Goal: Information Seeking & Learning: Learn about a topic

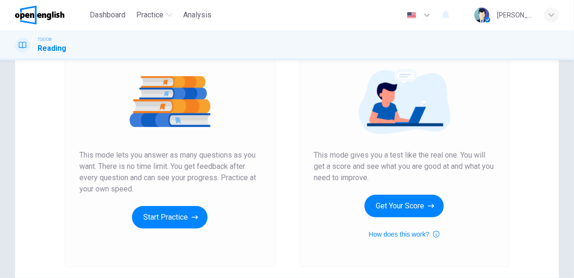
scroll to position [103, 0]
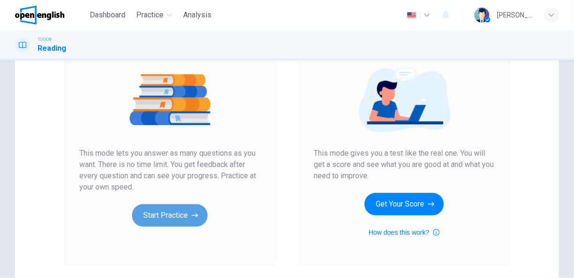
click at [170, 217] on button "Start Practice" at bounding box center [170, 215] width 76 height 23
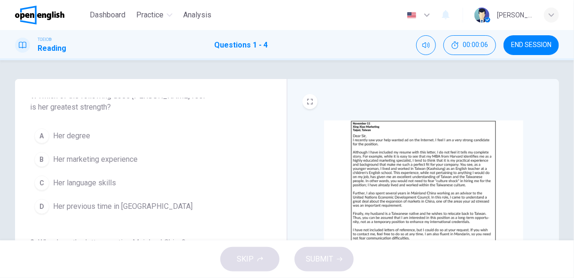
scroll to position [0, 0]
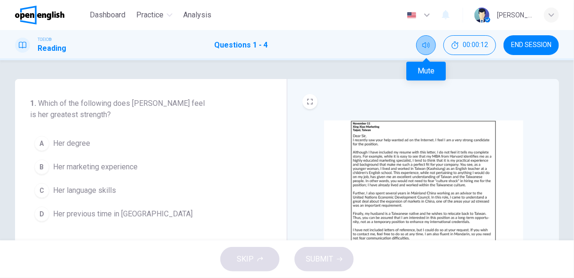
click at [426, 43] on icon "Mute" at bounding box center [426, 45] width 8 height 6
click at [426, 43] on icon "Unmute" at bounding box center [426, 45] width 8 height 6
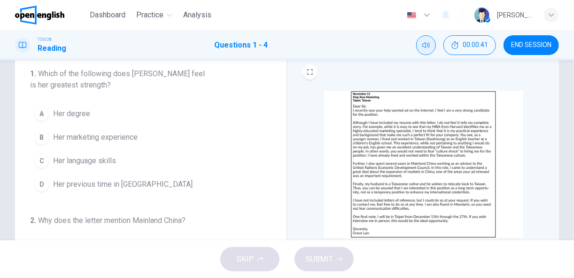
scroll to position [30, 0]
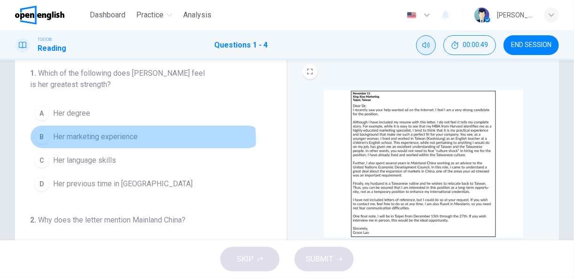
click at [123, 139] on span "Her marketing experience" at bounding box center [95, 136] width 85 height 11
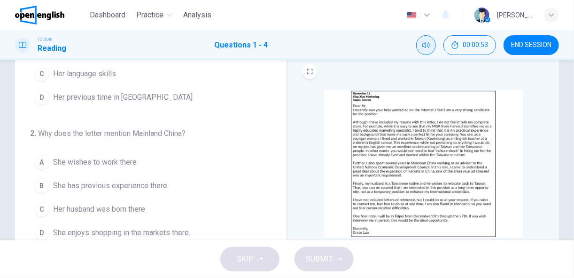
scroll to position [87, 0]
click at [146, 175] on button "B She has previous experience there" at bounding box center [145, 184] width 230 height 23
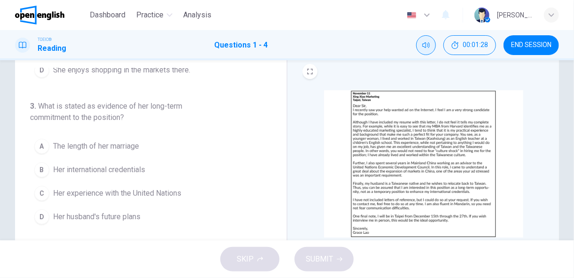
scroll to position [250, 0]
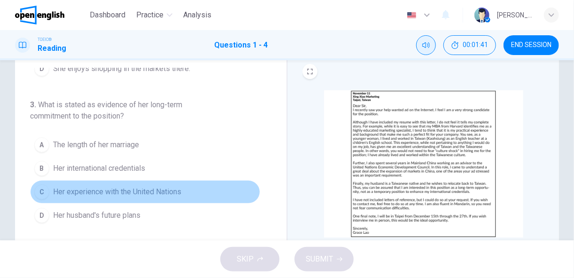
click at [156, 189] on span "Her experience with the United Nations" at bounding box center [117, 191] width 128 height 11
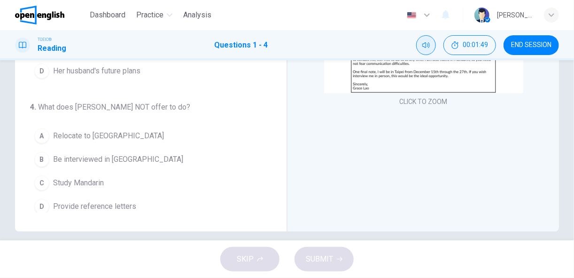
scroll to position [175, 0]
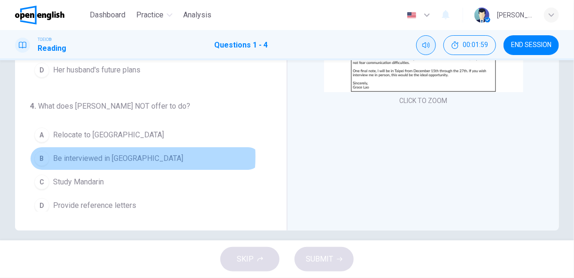
click at [105, 153] on span "Be interviewed in [GEOGRAPHIC_DATA]" at bounding box center [118, 158] width 130 height 11
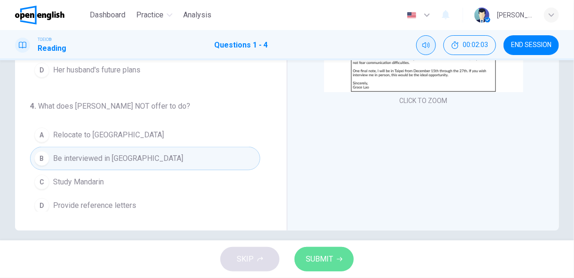
click at [314, 265] on span "SUBMIT" at bounding box center [319, 258] width 27 height 13
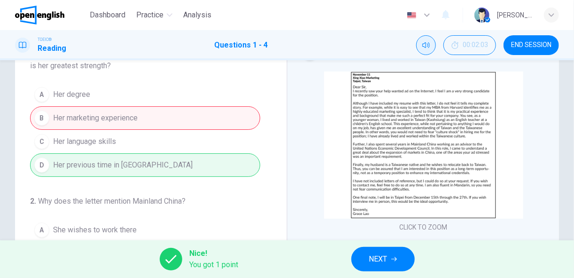
scroll to position [48, 0]
click at [377, 260] on span "NEXT" at bounding box center [378, 258] width 18 height 13
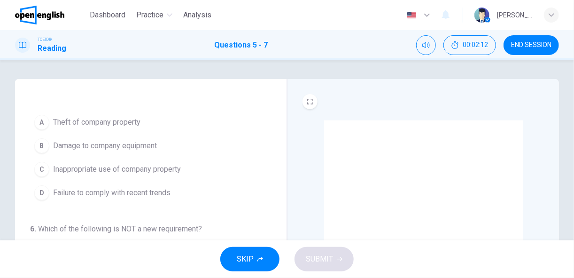
scroll to position [10, 0]
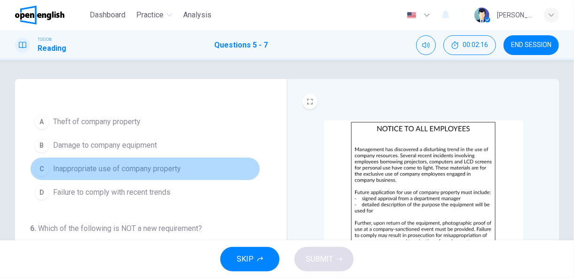
click at [150, 166] on span "Inappropriate use of company property" at bounding box center [117, 168] width 128 height 11
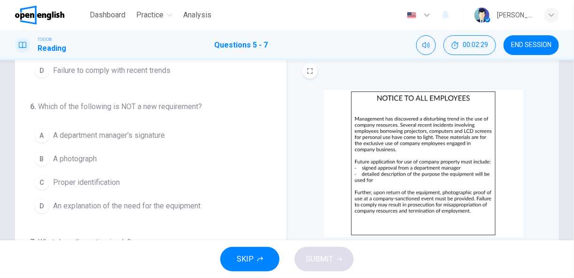
scroll to position [31, 0]
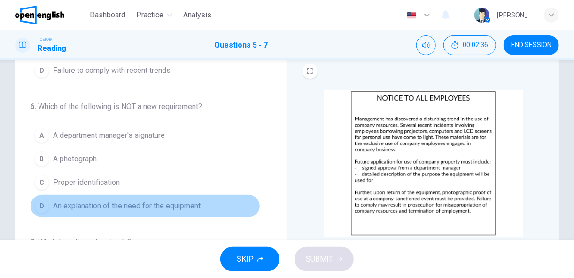
click at [180, 205] on span "An explanation of the need for the equipment" at bounding box center [127, 205] width 148 height 11
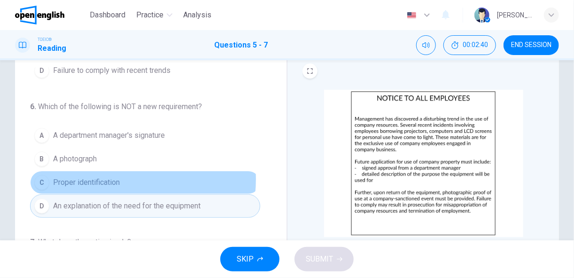
click at [117, 177] on span "Proper identification" at bounding box center [86, 182] width 67 height 11
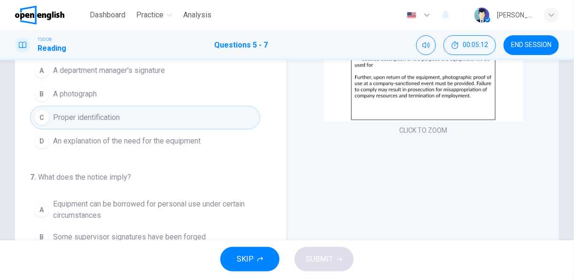
scroll to position [47, 0]
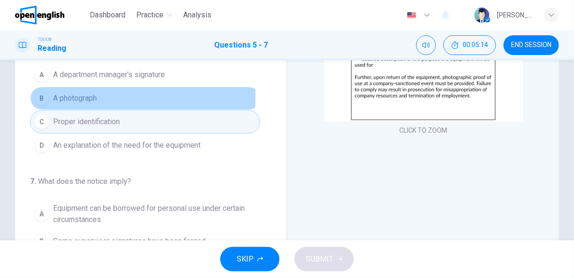
click at [78, 95] on span "A photograph" at bounding box center [75, 98] width 44 height 11
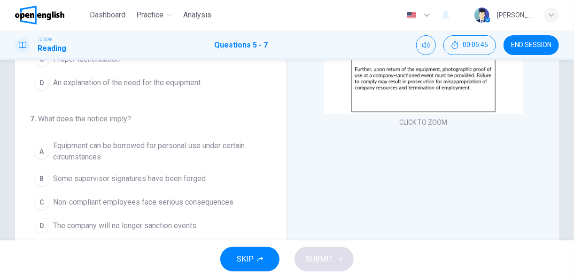
scroll to position [157, 0]
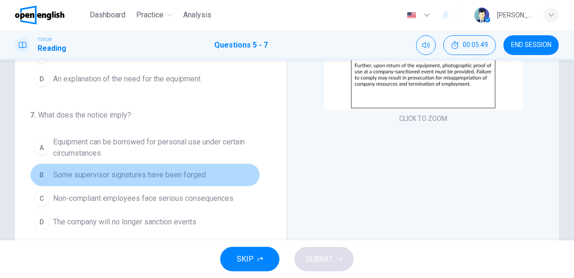
click at [185, 171] on span "Some supervisor signatures have been forged" at bounding box center [129, 174] width 153 height 11
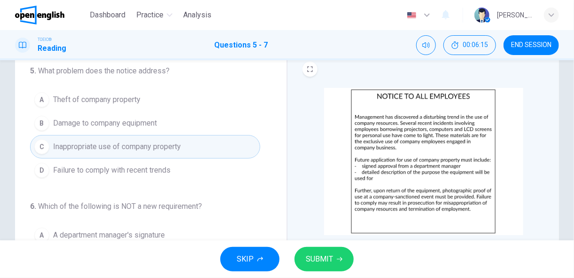
scroll to position [29, 0]
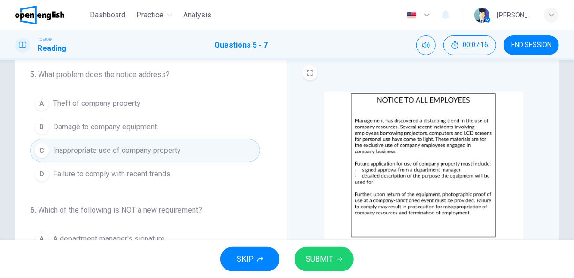
click at [96, 102] on span "Theft of company property" at bounding box center [96, 103] width 87 height 11
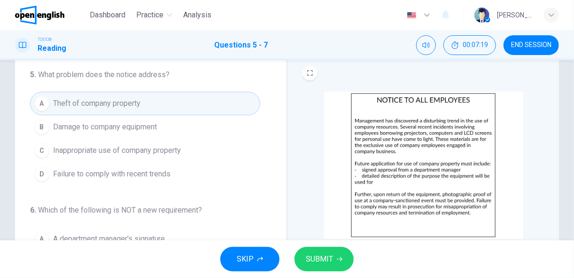
click at [318, 259] on span "SUBMIT" at bounding box center [319, 258] width 27 height 13
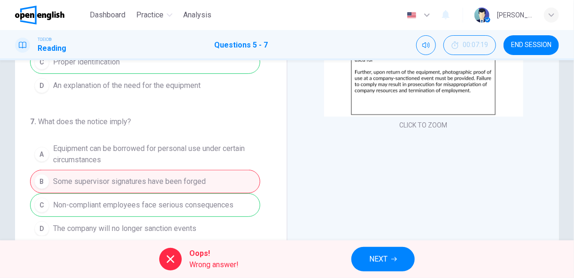
scroll to position [184, 0]
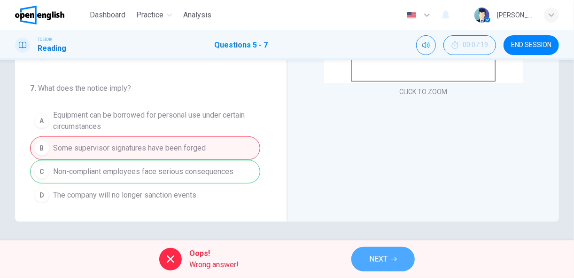
click at [375, 253] on span "NEXT" at bounding box center [378, 258] width 18 height 13
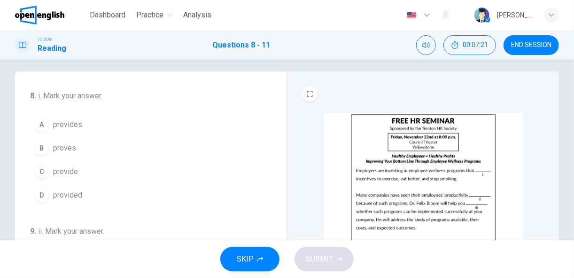
scroll to position [10, 0]
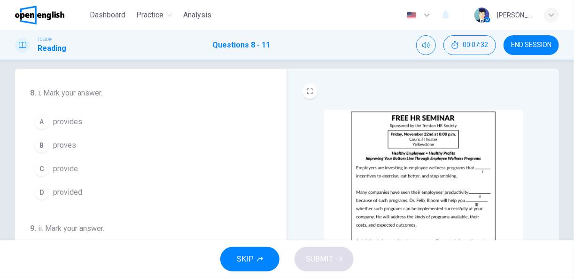
click at [82, 125] on button "A provides" at bounding box center [145, 121] width 230 height 23
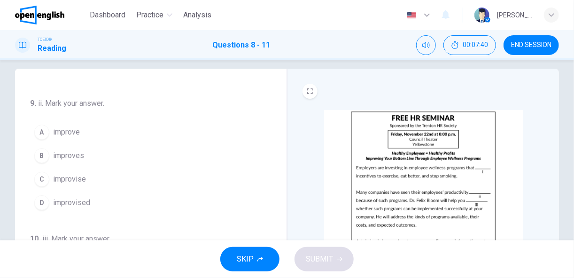
scroll to position [126, 0]
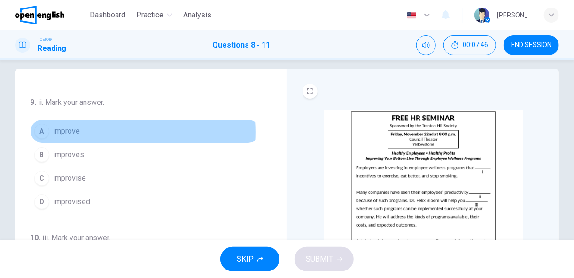
click at [69, 130] on span "improve" at bounding box center [66, 130] width 27 height 11
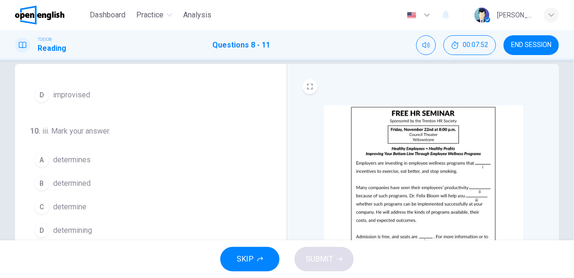
scroll to position [19, 0]
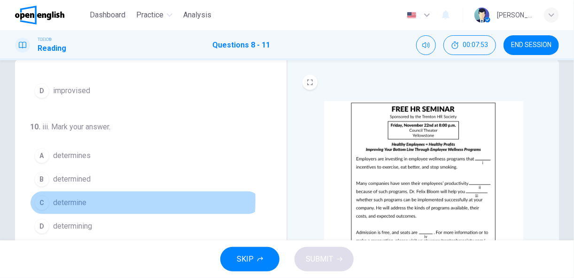
click at [72, 197] on span "determine" at bounding box center [69, 202] width 33 height 11
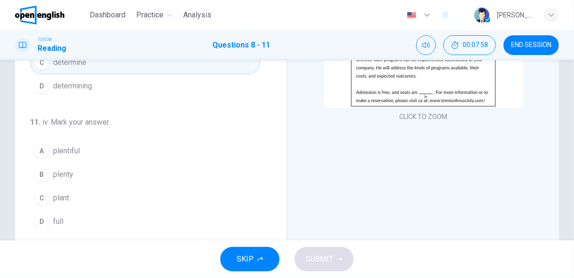
scroll to position [164, 0]
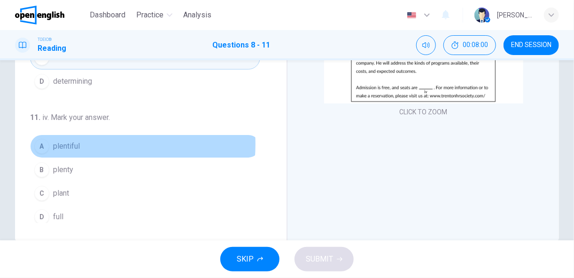
click at [77, 141] on span "plentiful" at bounding box center [66, 146] width 27 height 11
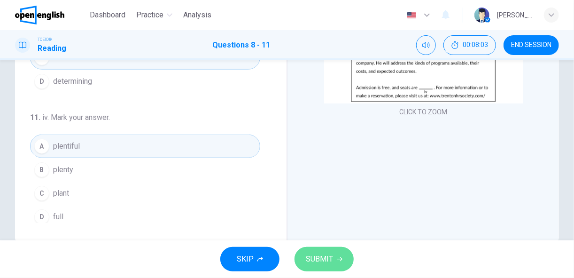
click at [321, 261] on span "SUBMIT" at bounding box center [319, 258] width 27 height 13
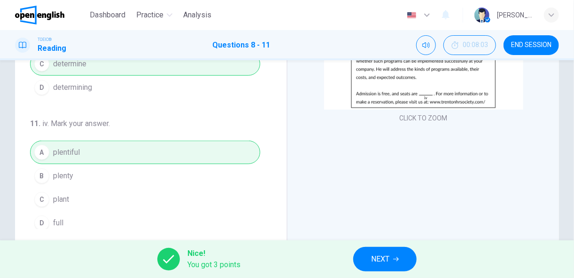
scroll to position [158, 0]
click at [390, 258] on span "NEXT" at bounding box center [380, 258] width 18 height 13
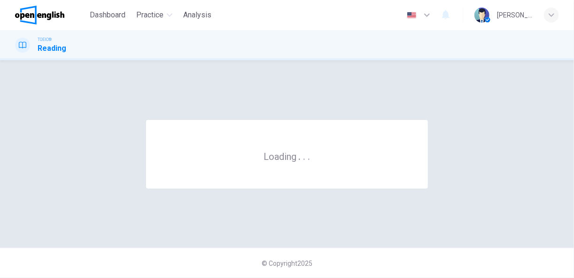
scroll to position [0, 0]
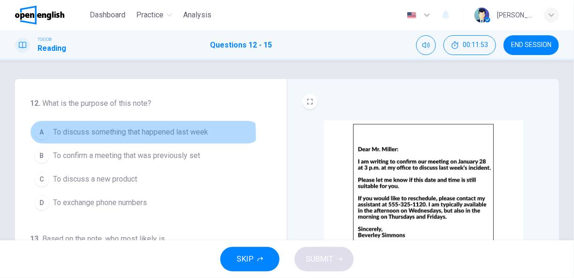
click at [120, 135] on span "To discuss something that happened last week" at bounding box center [130, 131] width 155 height 11
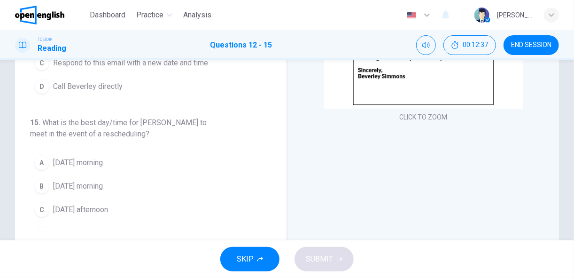
scroll to position [159, 0]
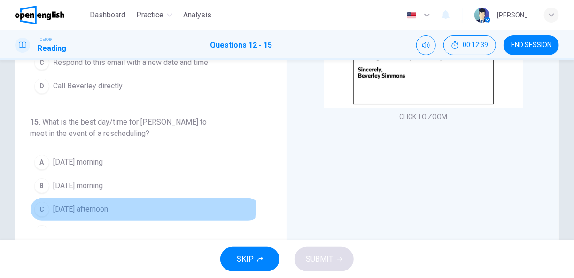
click at [106, 203] on span "[DATE] afternoon" at bounding box center [80, 208] width 55 height 11
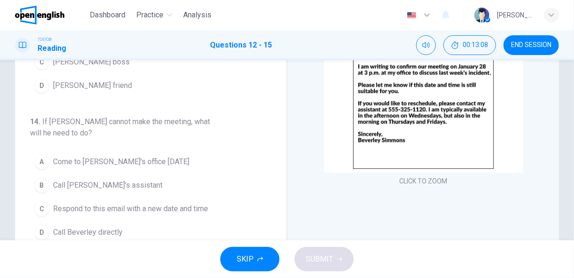
scroll to position [169, 0]
click at [122, 179] on span "Call [PERSON_NAME]'s assistant" at bounding box center [107, 184] width 109 height 11
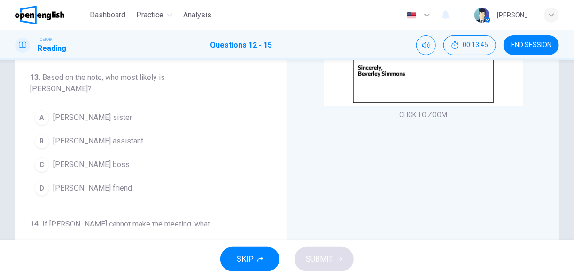
scroll to position [163, 0]
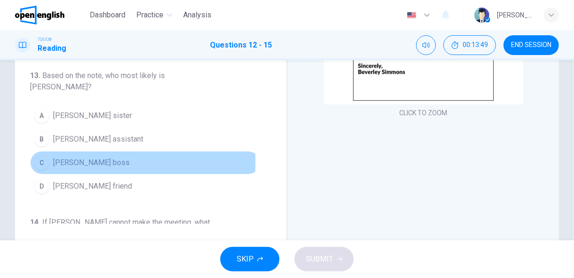
click at [40, 155] on div "C" at bounding box center [41, 162] width 15 height 15
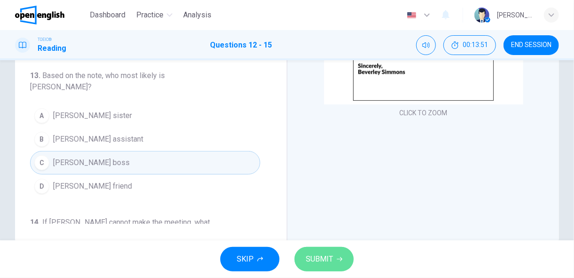
click at [322, 257] on span "SUBMIT" at bounding box center [319, 258] width 27 height 13
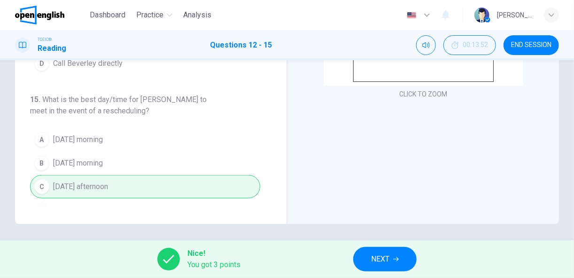
scroll to position [184, 0]
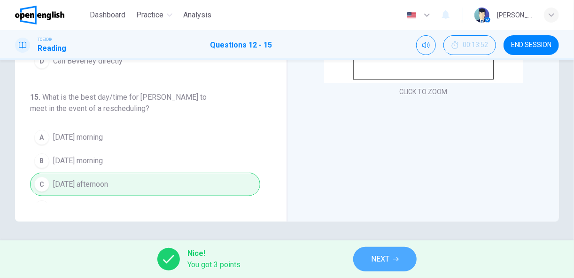
click at [367, 255] on button "NEXT" at bounding box center [384, 259] width 63 height 24
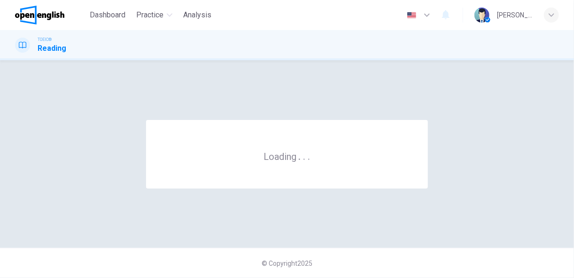
scroll to position [0, 0]
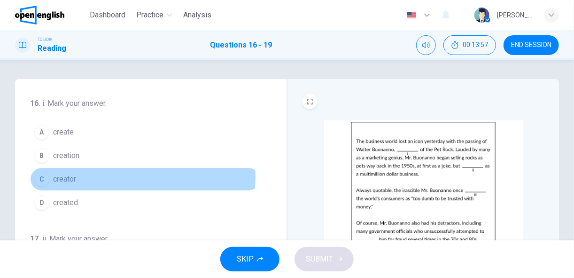
click at [69, 175] on span "creator" at bounding box center [64, 178] width 23 height 11
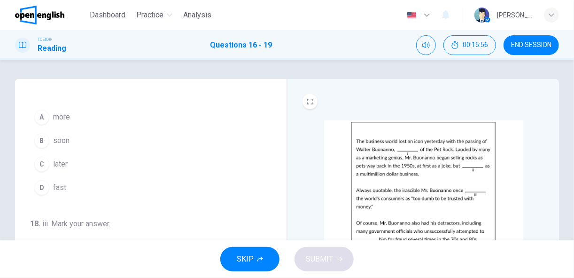
scroll to position [151, 0]
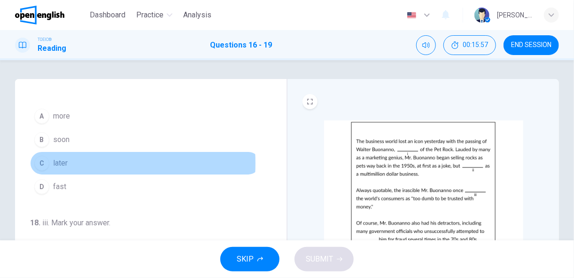
click at [50, 161] on button "C later" at bounding box center [145, 162] width 230 height 23
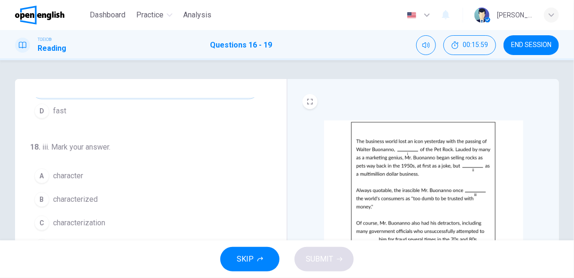
scroll to position [228, 0]
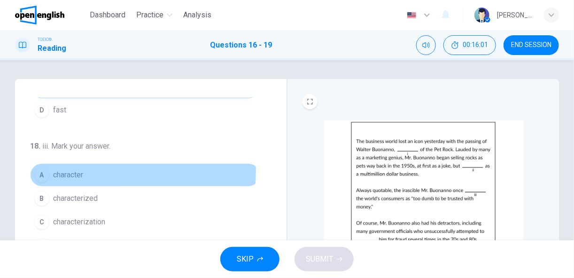
click at [73, 169] on span "character" at bounding box center [68, 174] width 30 height 11
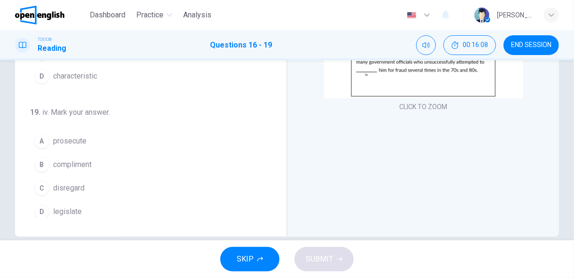
scroll to position [171, 0]
click at [70, 133] on span "prosecute" at bounding box center [69, 138] width 33 height 11
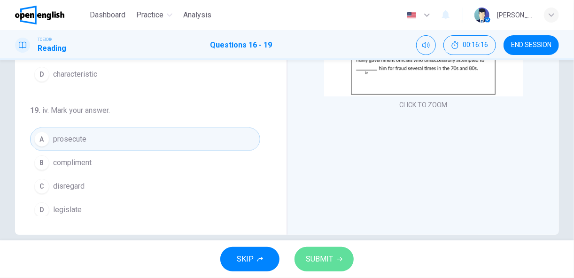
click at [314, 259] on span "SUBMIT" at bounding box center [319, 258] width 27 height 13
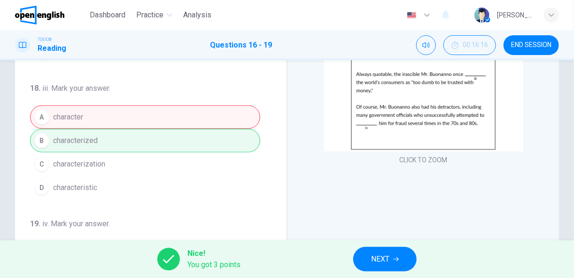
scroll to position [169, 0]
click at [386, 259] on span "NEXT" at bounding box center [380, 258] width 18 height 13
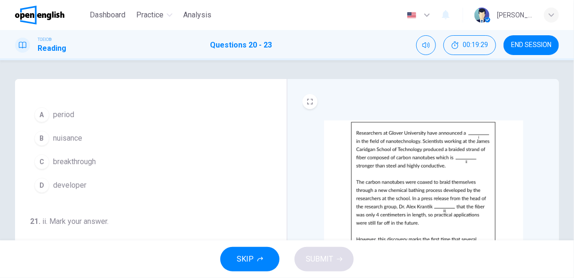
scroll to position [18, 0]
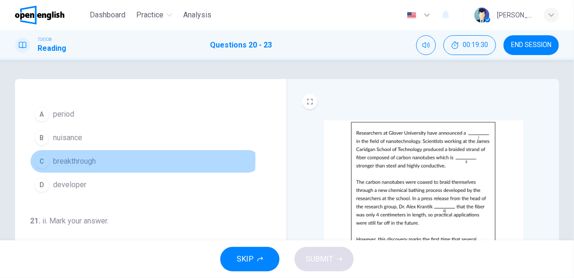
click at [85, 158] on span "breakthrough" at bounding box center [74, 161] width 43 height 11
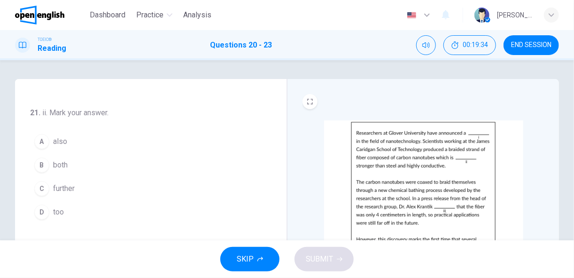
scroll to position [126, 0]
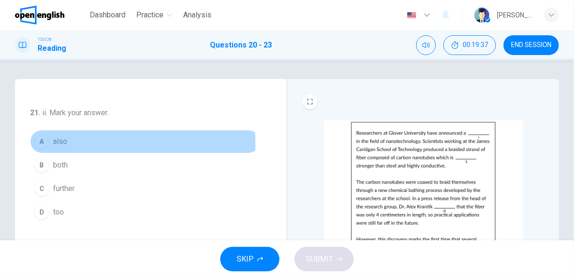
click at [64, 141] on span "also" at bounding box center [60, 141] width 14 height 11
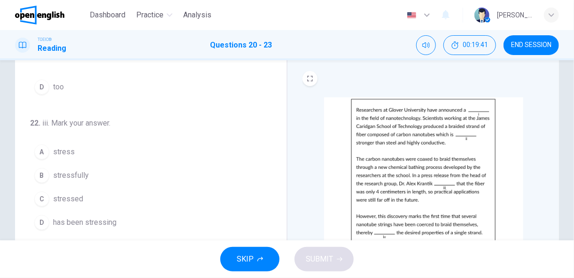
scroll to position [27, 0]
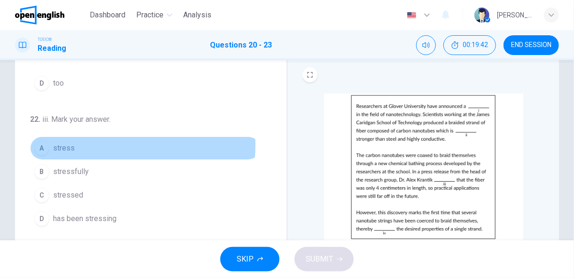
click at [63, 142] on span "stress" at bounding box center [64, 147] width 22 height 11
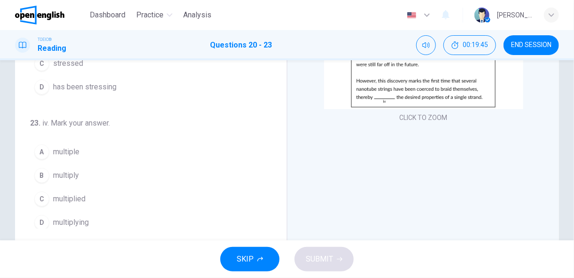
scroll to position [159, 0]
click at [73, 147] on span "multiple" at bounding box center [66, 151] width 26 height 11
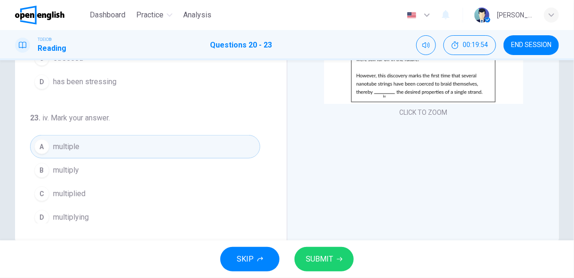
scroll to position [155, 0]
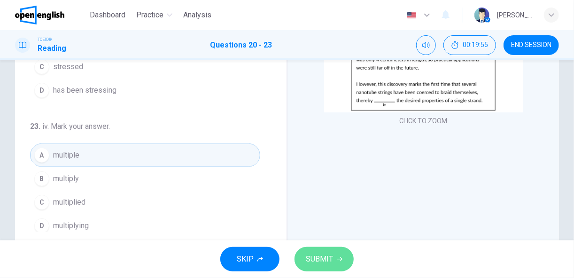
click at [332, 255] on span "SUBMIT" at bounding box center [319, 258] width 27 height 13
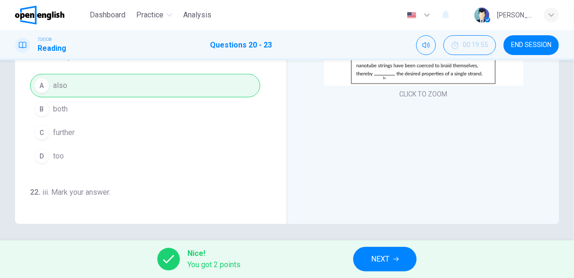
scroll to position [184, 0]
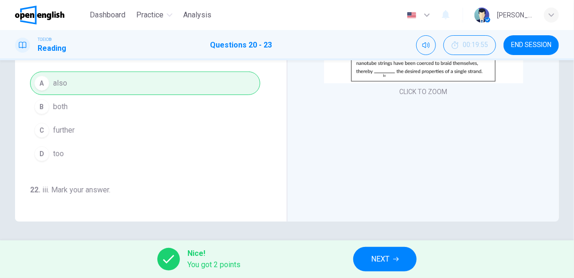
click at [389, 263] on span "NEXT" at bounding box center [380, 258] width 18 height 13
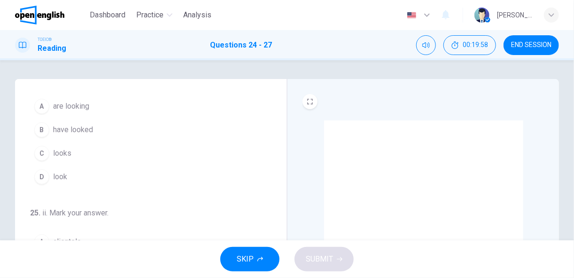
scroll to position [0, 0]
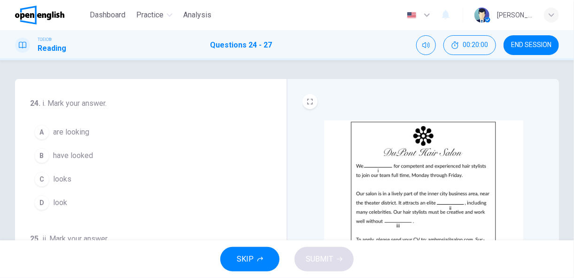
click at [82, 133] on span "are looking" at bounding box center [71, 131] width 36 height 11
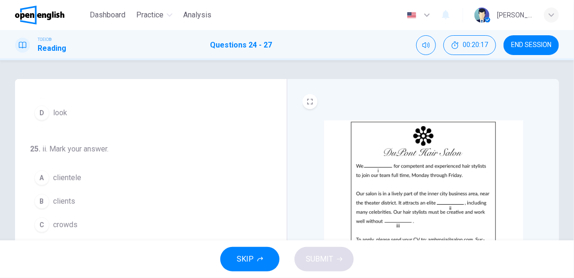
scroll to position [93, 0]
click at [69, 175] on span "clientele" at bounding box center [67, 174] width 28 height 11
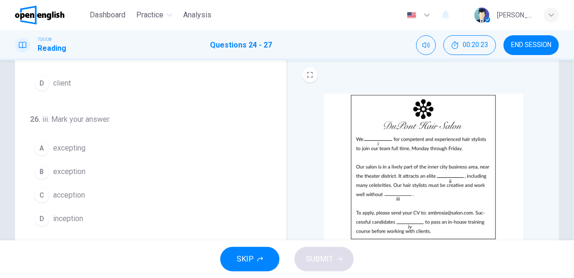
scroll to position [28, 0]
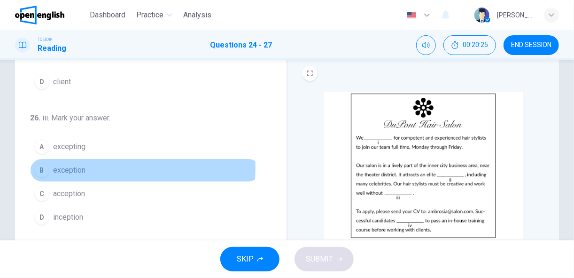
click at [71, 164] on span "exception" at bounding box center [69, 169] width 32 height 11
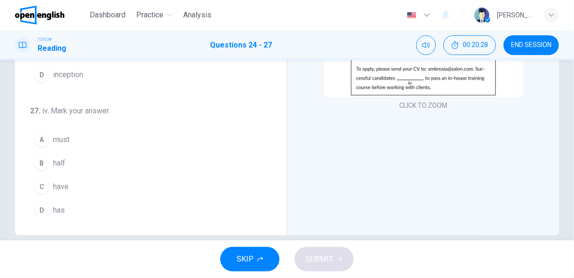
scroll to position [171, 0]
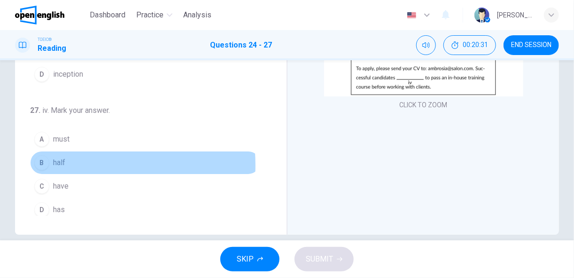
click at [58, 160] on span "half" at bounding box center [59, 162] width 12 height 11
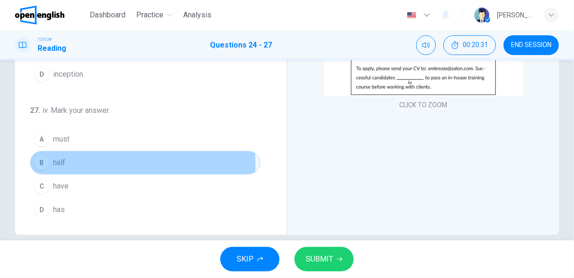
click at [58, 160] on span "half" at bounding box center [59, 162] width 12 height 11
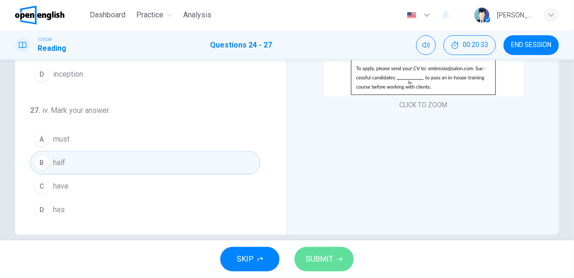
click at [325, 256] on span "SUBMIT" at bounding box center [319, 258] width 27 height 13
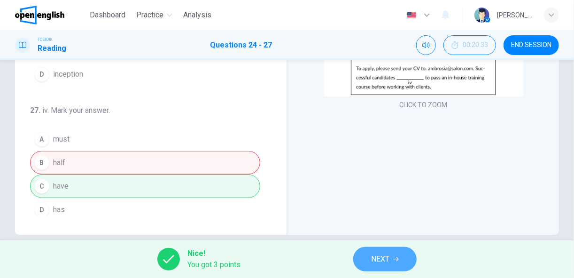
click at [379, 261] on span "NEXT" at bounding box center [380, 258] width 18 height 13
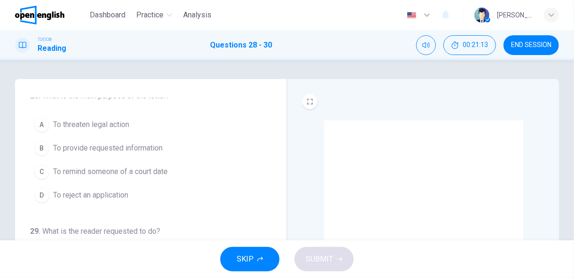
scroll to position [0, 0]
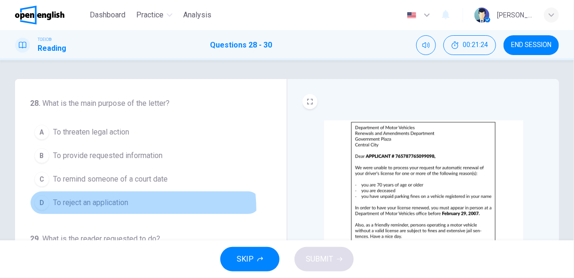
click at [73, 211] on button "D To reject an application" at bounding box center [145, 202] width 230 height 23
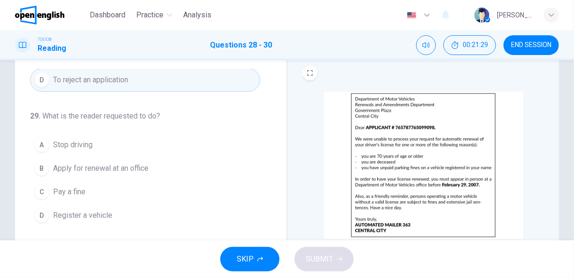
scroll to position [30, 0]
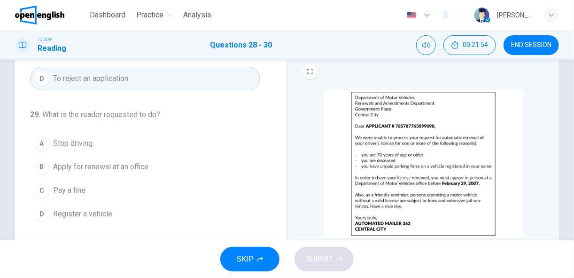
click at [103, 165] on span "Apply for renewal at an office" at bounding box center [100, 166] width 95 height 11
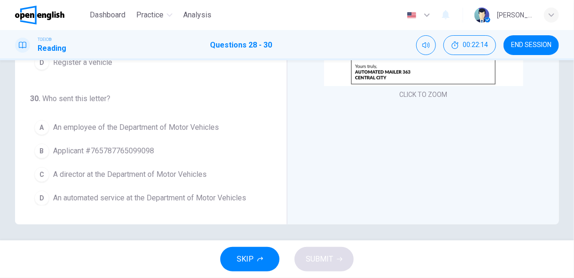
scroll to position [184, 0]
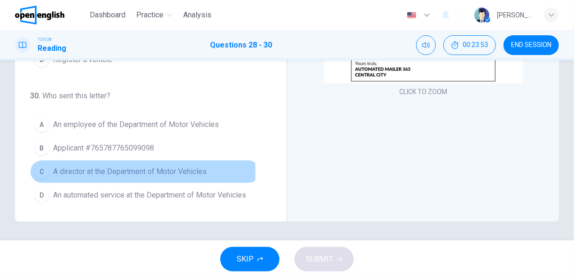
click at [87, 168] on span "A director at the Department of Motor Vehicles" at bounding box center [130, 171] width 154 height 11
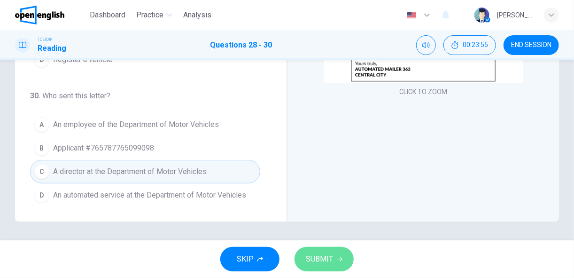
click at [319, 259] on span "SUBMIT" at bounding box center [319, 258] width 27 height 13
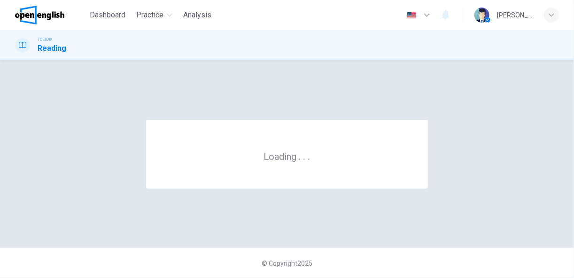
scroll to position [0, 0]
